Goal: Information Seeking & Learning: Learn about a topic

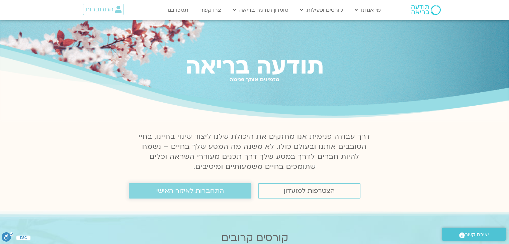
click at [210, 191] on span "התחברות לאיזור האישי" at bounding box center [190, 190] width 68 height 7
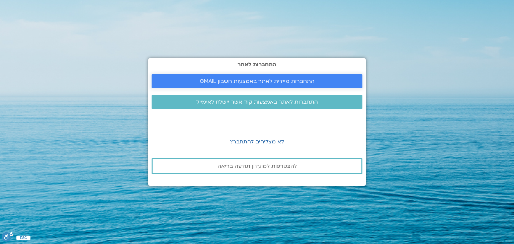
click at [277, 80] on span "התחברות מיידית לאתר באמצעות חשבון GMAIL" at bounding box center [257, 81] width 115 height 6
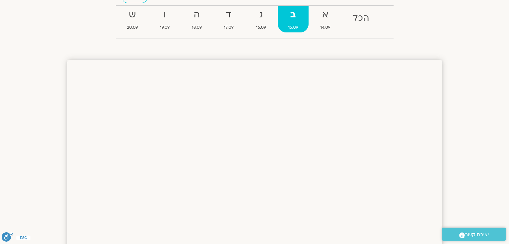
scroll to position [21, 0]
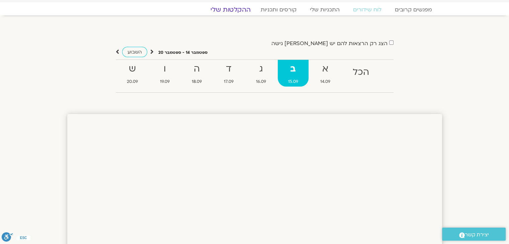
click at [244, 11] on link "ההקלטות שלי" at bounding box center [231, 10] width 56 height 8
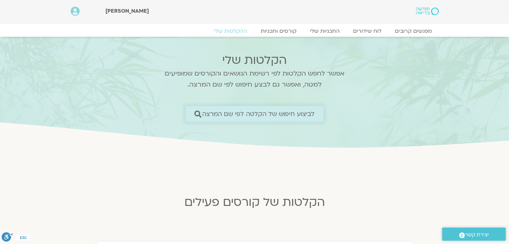
click at [290, 113] on span "לביצוע חיפוש של הקלטה לפי שם המרצה" at bounding box center [258, 113] width 113 height 7
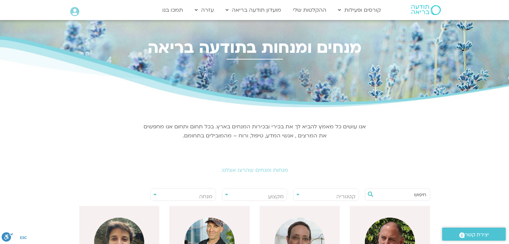
click at [407, 195] on input "text" at bounding box center [401, 194] width 51 height 11
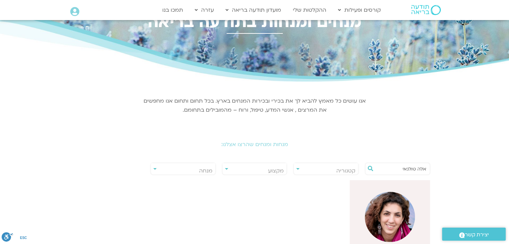
scroll to position [67, 0]
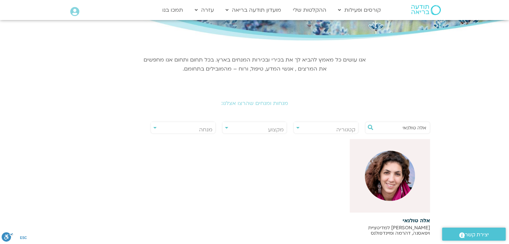
type input "אלה טולנאי"
click at [402, 174] on img at bounding box center [390, 176] width 50 height 50
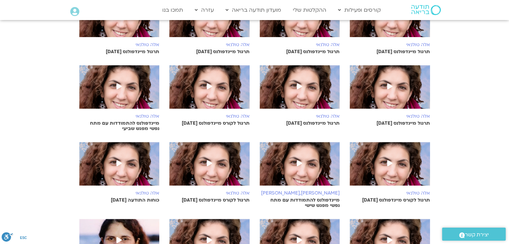
scroll to position [234, 0]
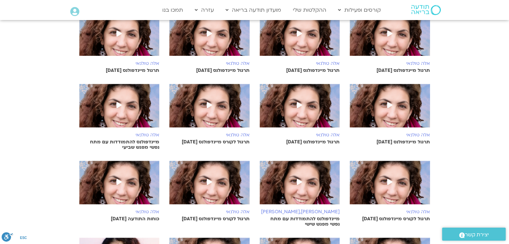
click at [392, 29] on span at bounding box center [390, 34] width 12 height 12
